Goal: Task Accomplishment & Management: Use online tool/utility

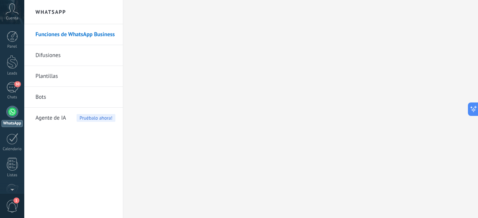
scroll to position [11, 0]
click at [51, 50] on link "Difusiones" at bounding box center [75, 55] width 80 height 21
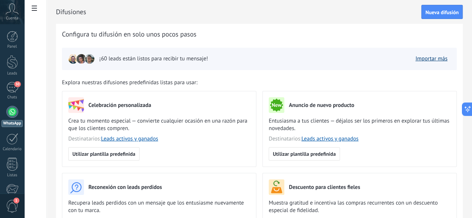
click at [424, 62] on link "Importar más" at bounding box center [431, 58] width 32 height 7
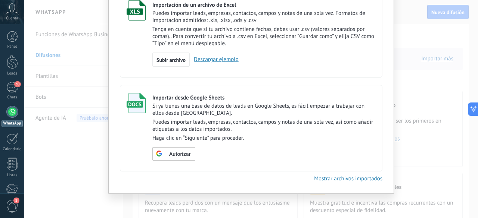
scroll to position [16, 0]
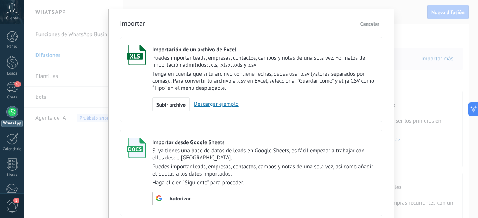
click at [368, 24] on span "Cancelar" at bounding box center [369, 24] width 19 height 7
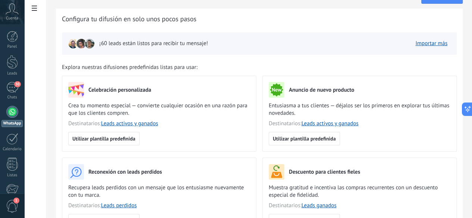
scroll to position [15, 0]
click at [322, 139] on span "Utilizar plantilla predefinida" at bounding box center [304, 139] width 63 height 5
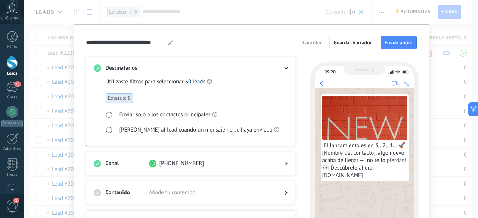
click at [193, 80] on link "60 leads" at bounding box center [195, 81] width 20 height 7
